Goal: Transaction & Acquisition: Purchase product/service

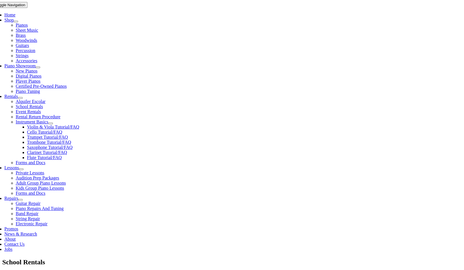
scroll to position [114, 0]
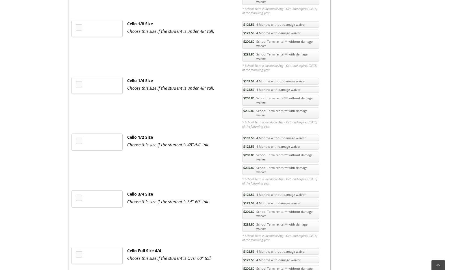
scroll to position [910, 0]
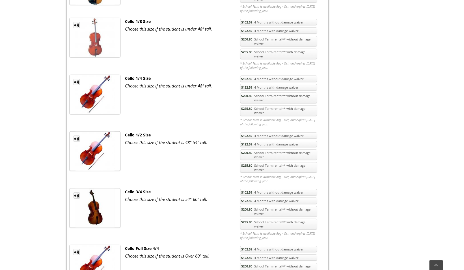
click at [268, 149] on link "$200.80 School Term rental** without damage waiver" at bounding box center [278, 154] width 77 height 11
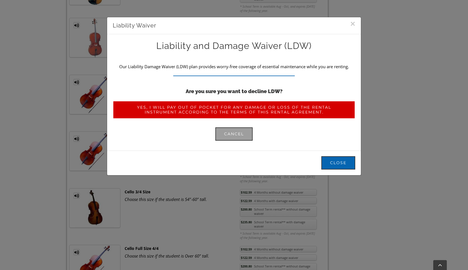
click at [262, 104] on link "Yes, I will pay out of pocket for any damage or loss of the rental instrument a…" at bounding box center [234, 110] width 243 height 18
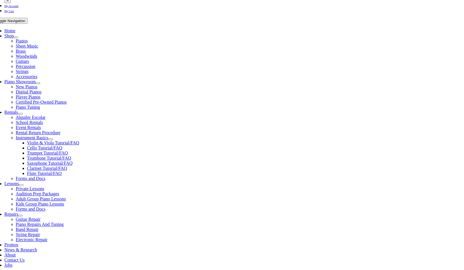
scroll to position [99, 0]
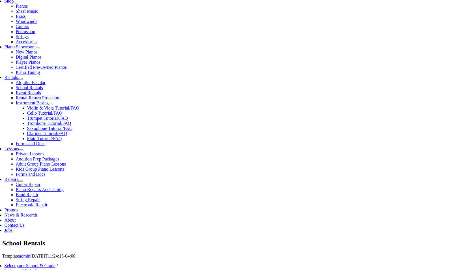
type input "1"
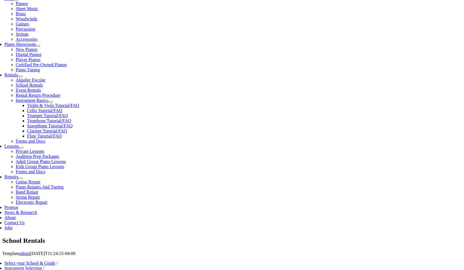
scroll to position [0, 0]
type input "Zachary"
type input "Dimino"
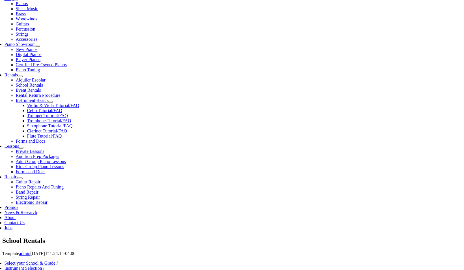
type input "Microsoft"
type input "610-283-8247"
type input "26800104"
type input "06/14/1984"
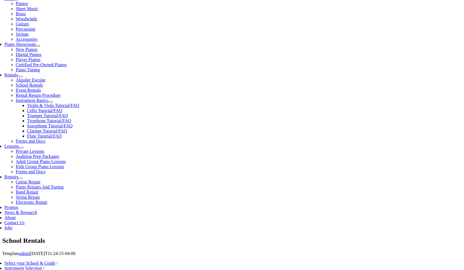
type input "Julie Dimino"
type input "215-479-5298"
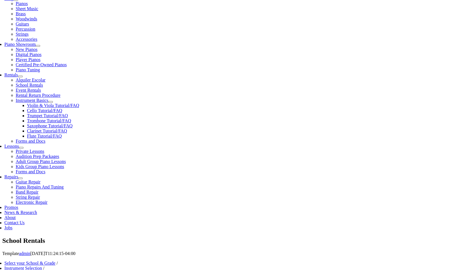
type input "A"
type input "d"
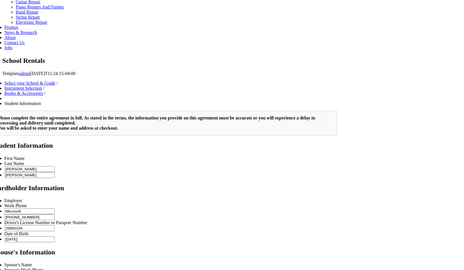
scroll to position [323, 0]
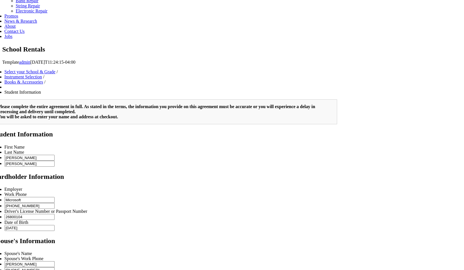
type input "DASD"
type input "2"
drag, startPoint x: 248, startPoint y: 337, endPoint x: 314, endPoint y: 472, distance: 150.2
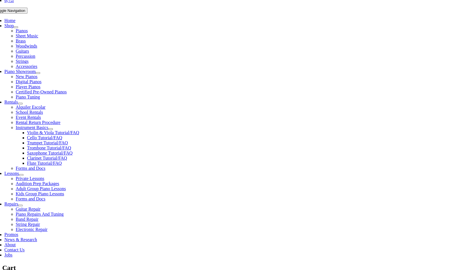
scroll to position [105, 0]
select select "PA"
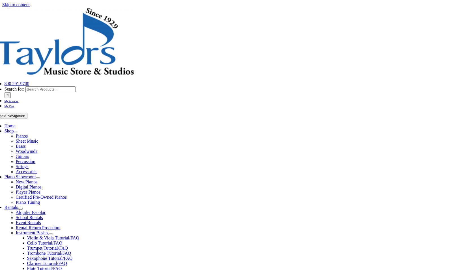
select select "PA"
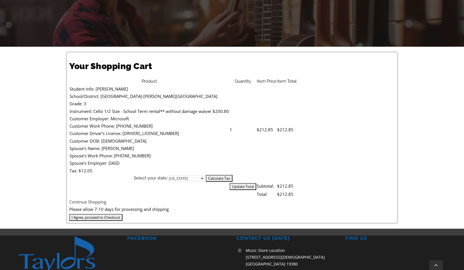
scroll to position [115, 0]
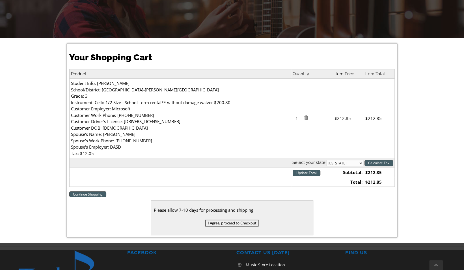
click at [308, 173] on input "Update Total" at bounding box center [307, 173] width 28 height 6
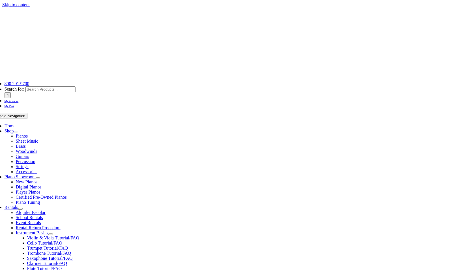
select select "PA"
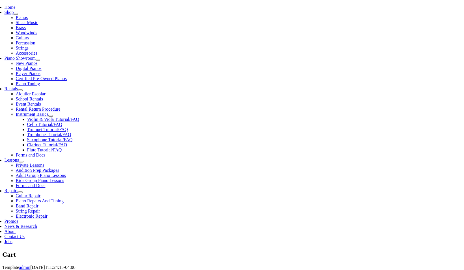
scroll to position [122, 0]
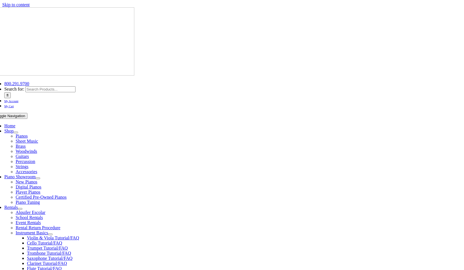
select select
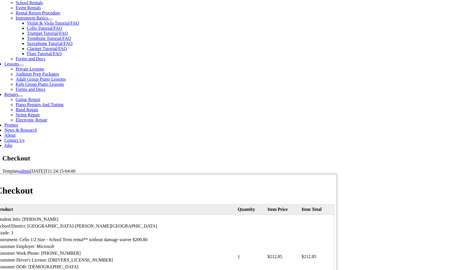
scroll to position [226, 0]
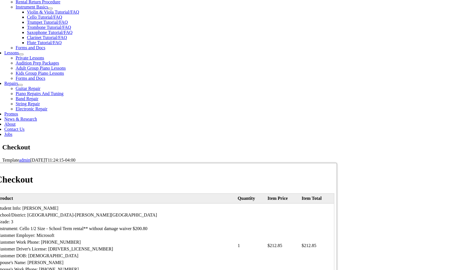
type input "[PERSON_NAME]"
type input "[STREET_ADDRESS]"
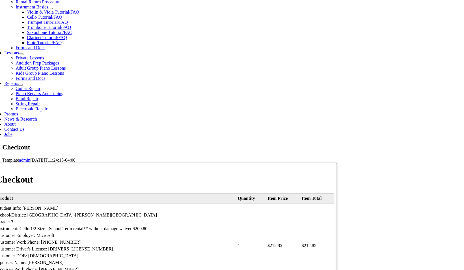
type input "Downingtown"
select select "PA"
type input "19335"
type input "6102838247"
type input "[PERSON_NAME][EMAIL_ADDRESS][DOMAIN_NAME]"
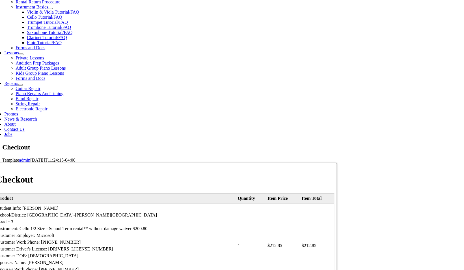
type input "1"
select select "mastercard"
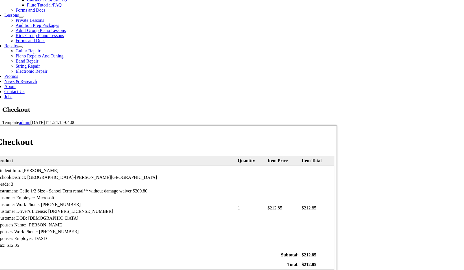
scroll to position [267, 0]
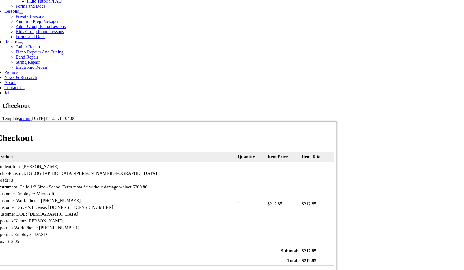
type input "[CREDIT_CARD_NUMBER]"
select select "11"
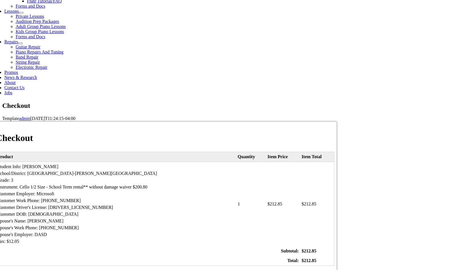
select select "2028"
type input "084"
